Goal: Task Accomplishment & Management: Complete application form

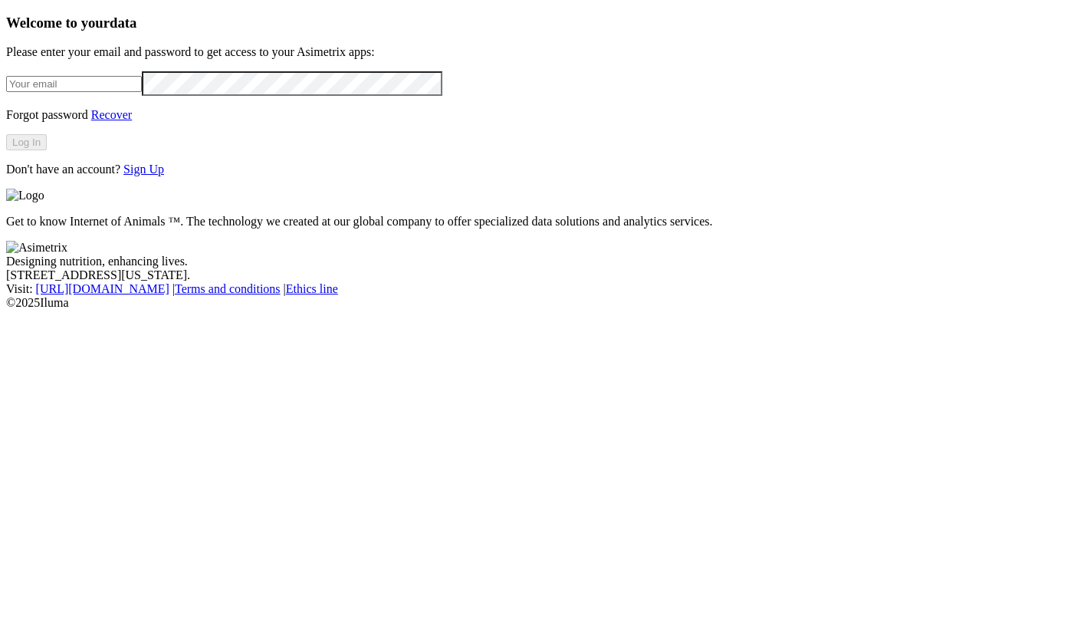
type input "[PERSON_NAME][EMAIL_ADDRESS][DOMAIN_NAME]"
click at [164, 176] on link "Sign Up" at bounding box center [143, 169] width 41 height 13
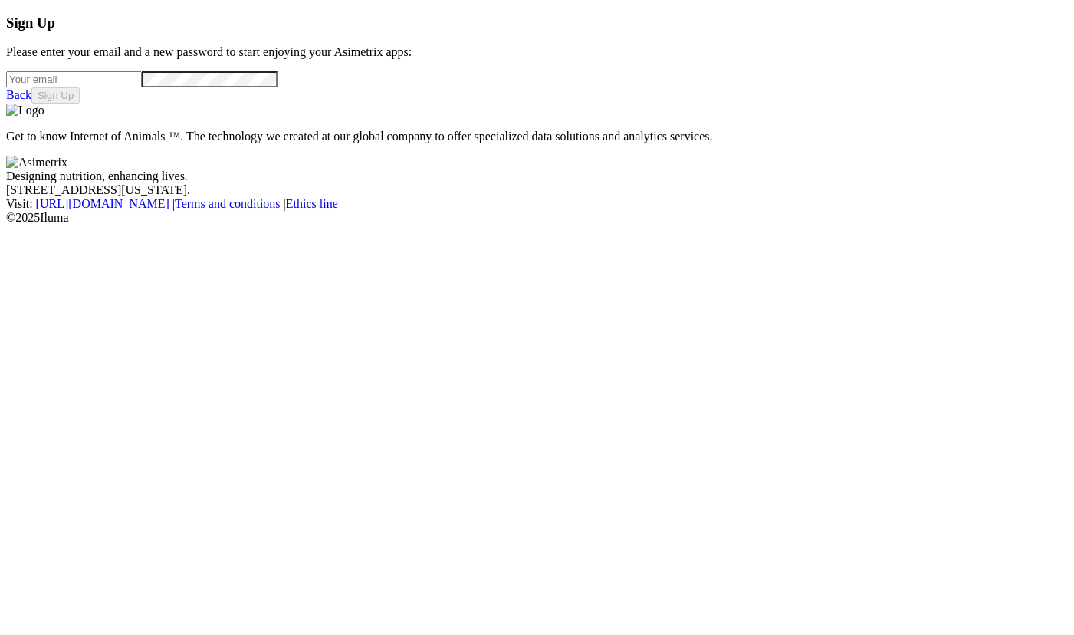
type input "[PERSON_NAME][EMAIL_ADDRESS][DOMAIN_NAME]"
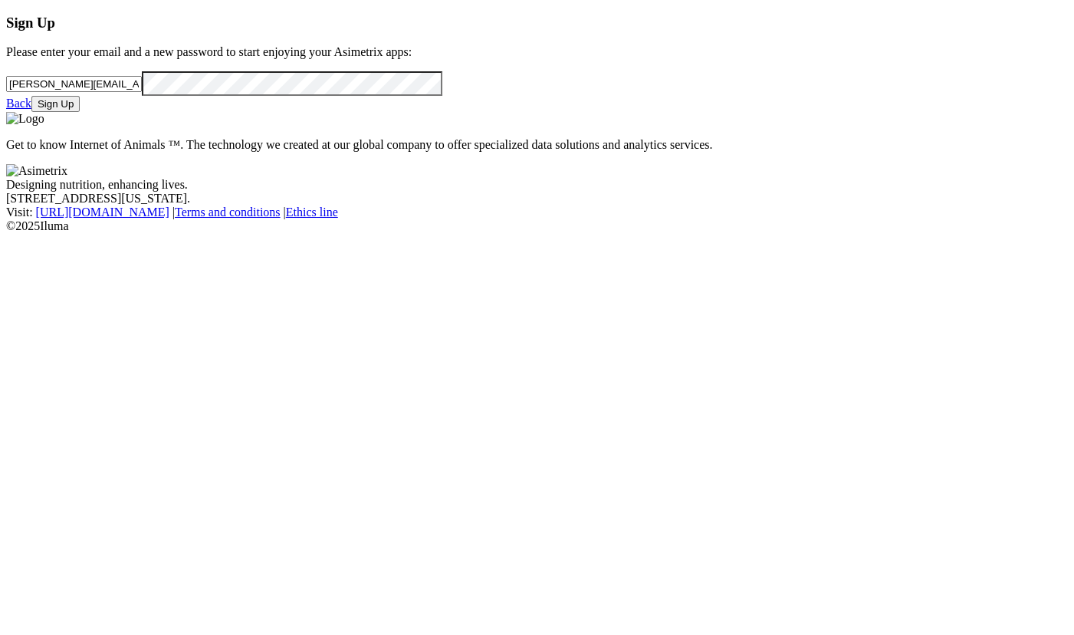
drag, startPoint x: 258, startPoint y: 170, endPoint x: 33, endPoint y: 170, distance: 225.4
click at [33, 112] on div "Sign Up Please enter your email and a new password to start enjoying your Asime…" at bounding box center [537, 63] width 1062 height 97
click at [71, 59] on p "Please enter your email and a new password to start enjoying your Asimetrix app…" at bounding box center [537, 52] width 1062 height 14
click at [80, 112] on button "Sign Up" at bounding box center [55, 104] width 48 height 16
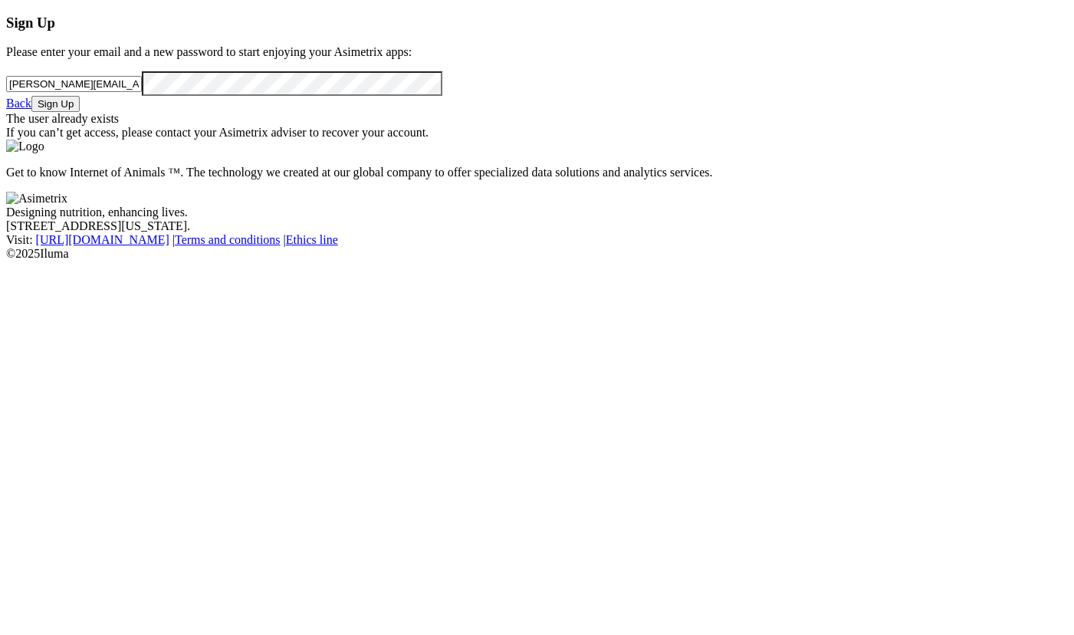
click at [31, 110] on link "Back" at bounding box center [18, 103] width 25 height 13
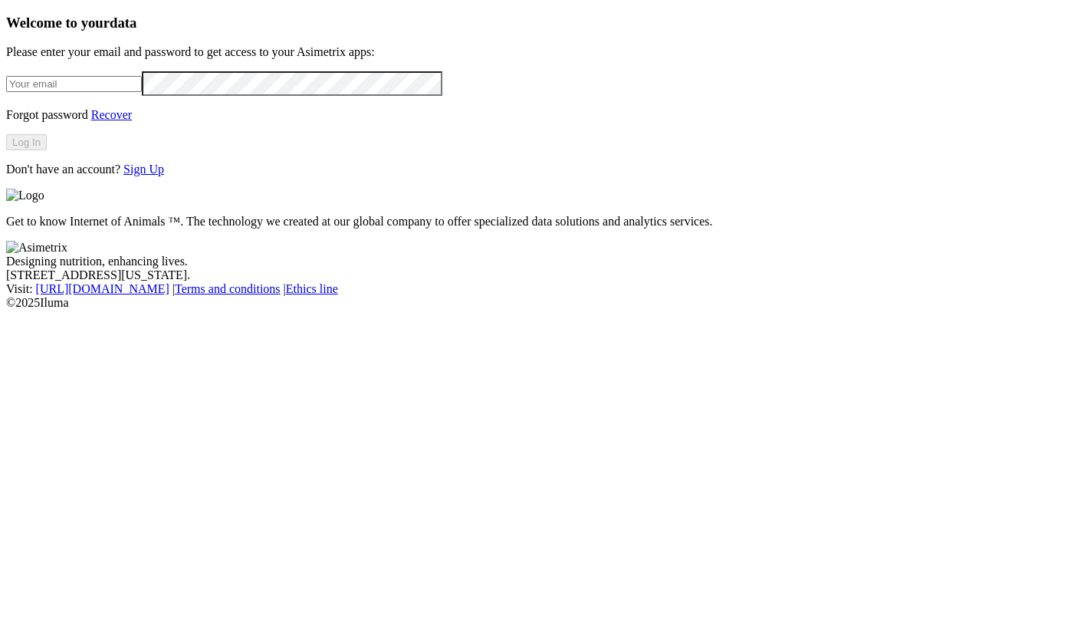
type input "[PERSON_NAME][EMAIL_ADDRESS][DOMAIN_NAME]"
